Goal: Complete application form: Complete application form

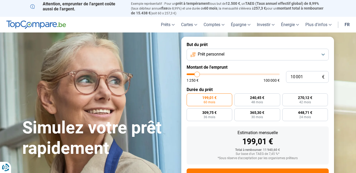
type input "14 500"
type input "14500"
type input "22 250"
type input "22250"
type input "23 250"
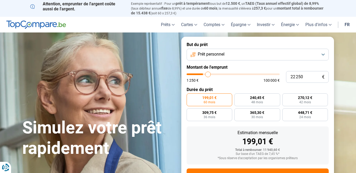
type input "23250"
type input "24 500"
type input "24500"
type input "24 750"
type input "24750"
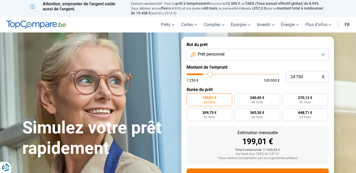
type input "25 000"
type input "25000"
type input "25 250"
type input "25250"
type input "25 750"
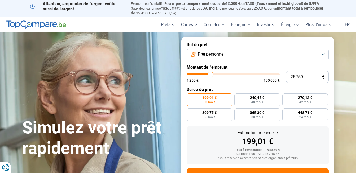
type input "25750"
type input "25 000"
type input "25000"
type input "23 000"
type input "23000"
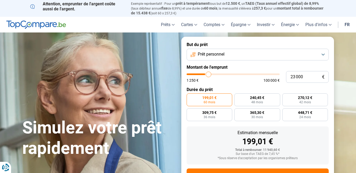
type input "20 750"
type input "20750"
type input "20 500"
type input "20500"
type input "20 250"
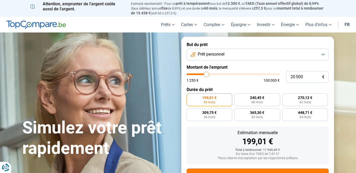
type input "20250"
type input "20 000"
type input "20000"
type input "19 750"
type input "19750"
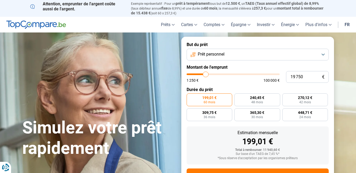
type input "19 250"
type input "19250"
type input "19 000"
type input "19000"
type input "18 750"
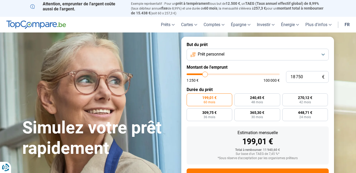
type input "18750"
type input "18 500"
type input "18500"
type input "18 000"
type input "18000"
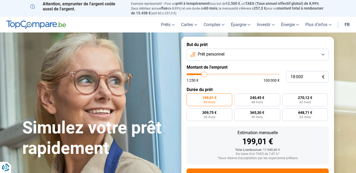
type input "18 500"
type input "18500"
type input "18 750"
type input "18750"
type input "19 250"
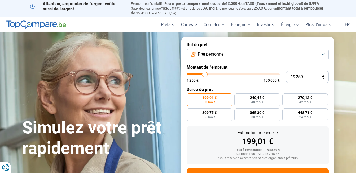
type input "19250"
type input "19 750"
type input "19750"
type input "20 000"
type input "20000"
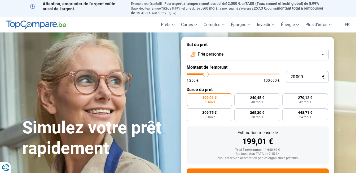
type input "20 250"
type input "20250"
type input "20 750"
type input "20750"
type input "21 250"
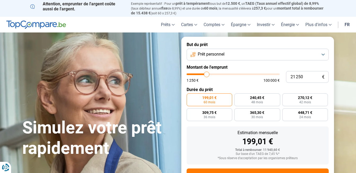
type input "21250"
type input "20 750"
drag, startPoint x: 200, startPoint y: 73, endPoint x: 207, endPoint y: 75, distance: 7.4
type input "20750"
click at [207, 75] on input "range" at bounding box center [233, 74] width 93 height 2
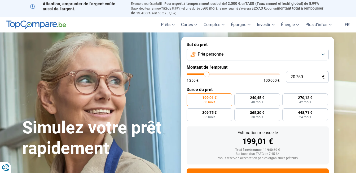
radio input "false"
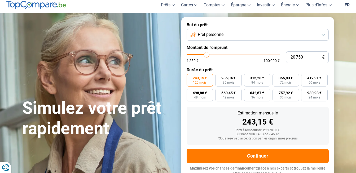
scroll to position [22, 0]
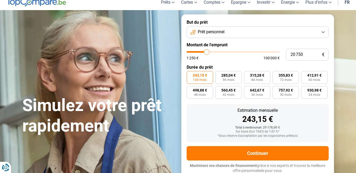
type input "20 500"
type input "20500"
type input "20 000"
type input "20000"
type input "19 750"
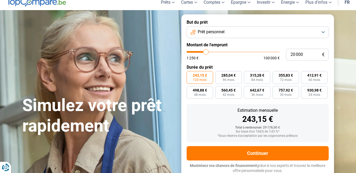
type input "19750"
type input "18 750"
type input "18750"
type input "18 500"
type input "18500"
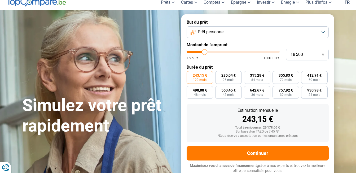
type input "17 750"
type input "17750"
type input "17 500"
type input "17500"
type input "17 250"
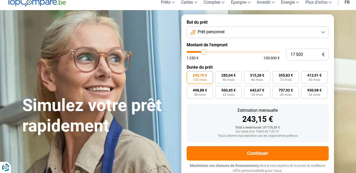
type input "17250"
type input "16 500"
type input "16500"
type input "16 250"
type input "16250"
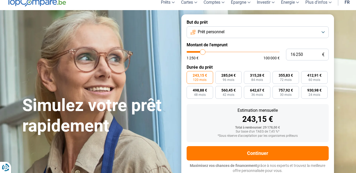
type input "16 000"
type input "16000"
type input "15 500"
type input "15500"
type input "15 000"
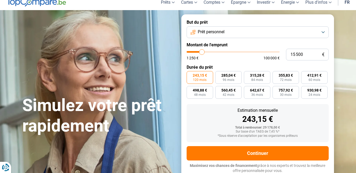
type input "15000"
type input "14 750"
type input "14750"
type input "14 500"
type input "14500"
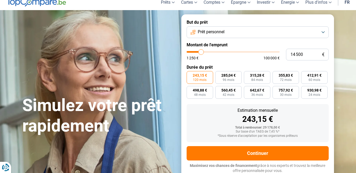
type input "14 250"
type input "14250"
type input "14 000"
type input "14000"
type input "13 500"
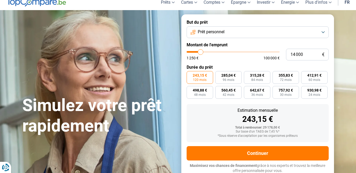
type input "13500"
type input "13 250"
type input "13250"
type input "13 000"
type input "13000"
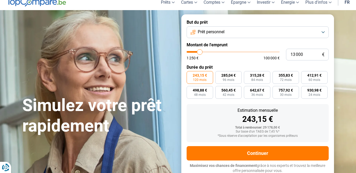
type input "10 250"
type input "10250"
type input "9 750"
type input "9750"
type input "9 000"
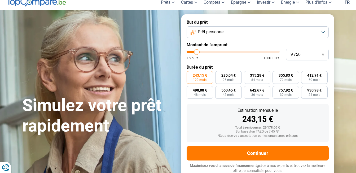
type input "9000"
type input "8 750"
type input "8750"
type input "8 500"
type input "8500"
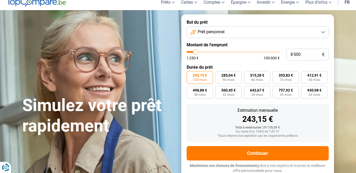
type input "8 750"
type input "8750"
type input "9 000"
type input "9000"
type input "9 500"
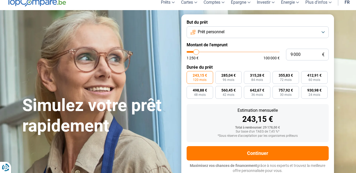
type input "9500"
type input "9 750"
type input "9750"
type input "10 000"
type input "10000"
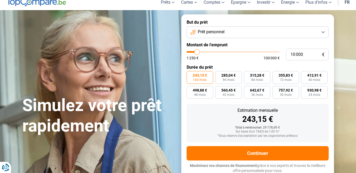
type input "9 750"
type input "9750"
type input "9 500"
type input "9500"
type input "9 000"
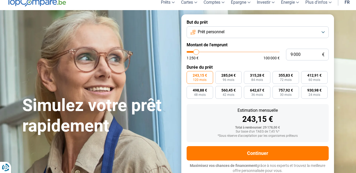
drag, startPoint x: 207, startPoint y: 52, endPoint x: 197, endPoint y: 54, distance: 10.7
type input "9000"
click at [197, 53] on input "range" at bounding box center [233, 52] width 93 height 2
radio input "true"
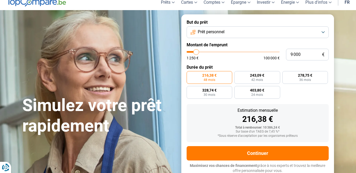
click at [161, 54] on div "Simulez votre prêt rapidement But du prêt Prêt personnel Montant de l'emprunt 9…" at bounding box center [178, 96] width 319 height 164
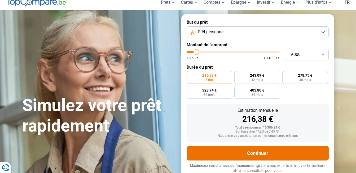
click at [217, 151] on button "Continuer" at bounding box center [258, 153] width 142 height 14
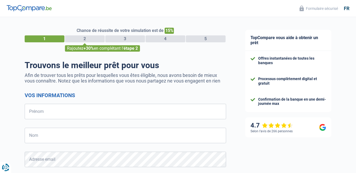
select select "32"
